Goal: Find specific fact: Find specific fact

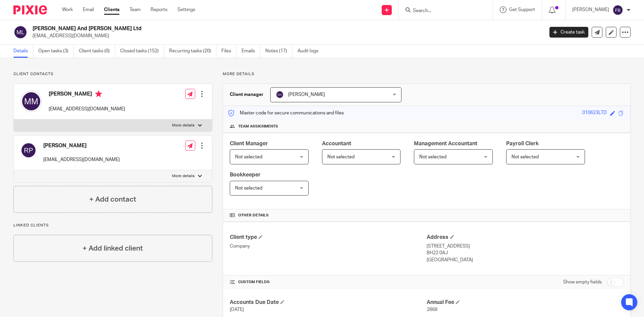
scroll to position [67, 0]
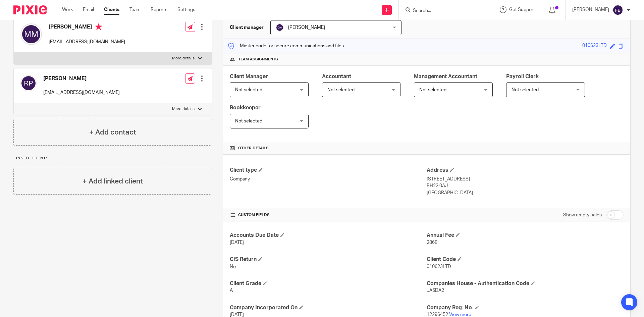
click at [465, 6] on form at bounding box center [447, 10] width 71 height 8
click at [438, 9] on input "Search" at bounding box center [442, 11] width 60 height 6
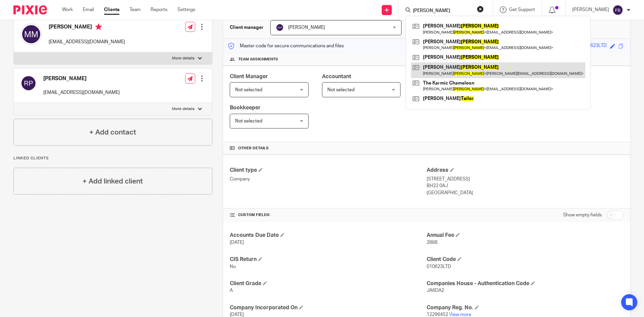
type input "taylor"
click at [447, 71] on link at bounding box center [498, 69] width 175 height 15
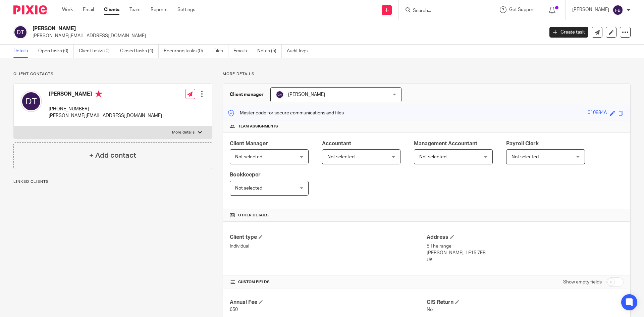
click at [200, 93] on div at bounding box center [202, 94] width 7 height 7
click at [166, 108] on link "Edit contact" at bounding box center [170, 109] width 64 height 10
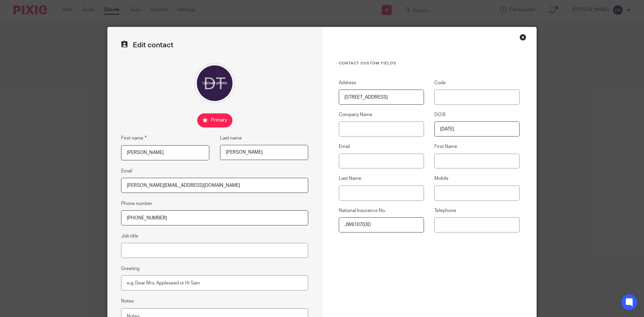
drag, startPoint x: 377, startPoint y: 227, endPoint x: 338, endPoint y: 230, distance: 39.0
click at [339, 230] on input "JW610703D" at bounding box center [381, 224] width 85 height 15
drag, startPoint x: 164, startPoint y: 220, endPoint x: 110, endPoint y: 218, distance: 53.7
click at [110, 218] on div "Edit contact First name Daniel Last name Taylor Email daniel@4peaksproductions.…" at bounding box center [215, 190] width 214 height 326
click at [520, 35] on div "Close this dialog window" at bounding box center [523, 37] width 7 height 7
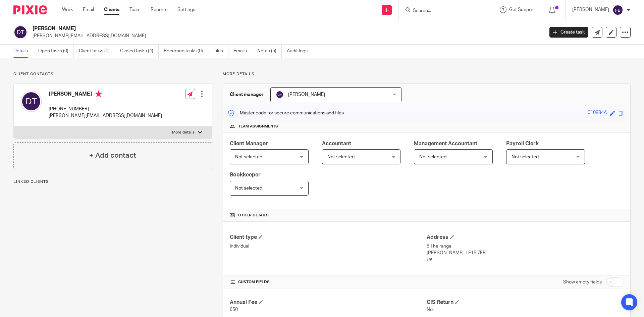
click at [456, 9] on input "Search" at bounding box center [442, 11] width 60 height 6
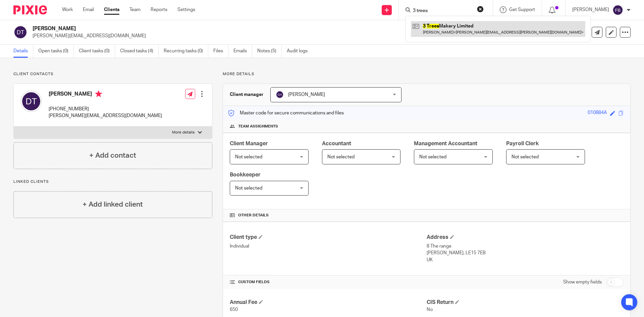
type input "3 trees"
click at [447, 30] on link at bounding box center [498, 28] width 175 height 15
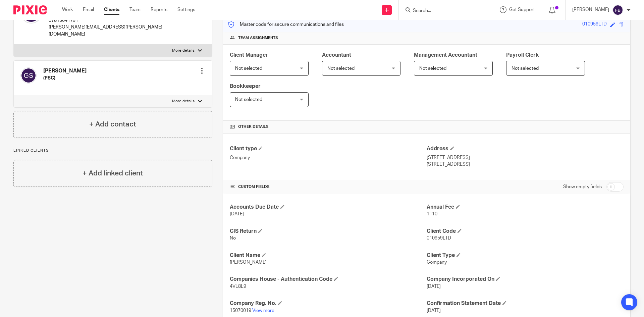
scroll to position [101, 0]
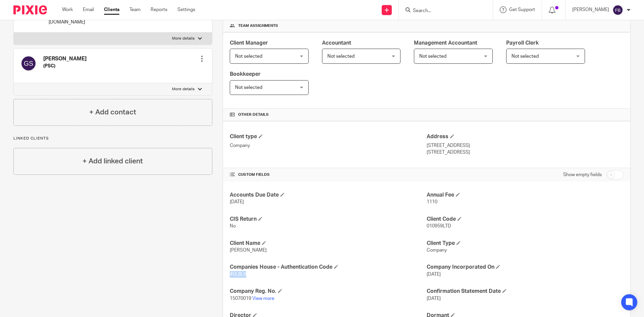
drag, startPoint x: 248, startPoint y: 275, endPoint x: 226, endPoint y: 276, distance: 22.2
copy span "4VL8L9"
